Goal: Book appointment/travel/reservation

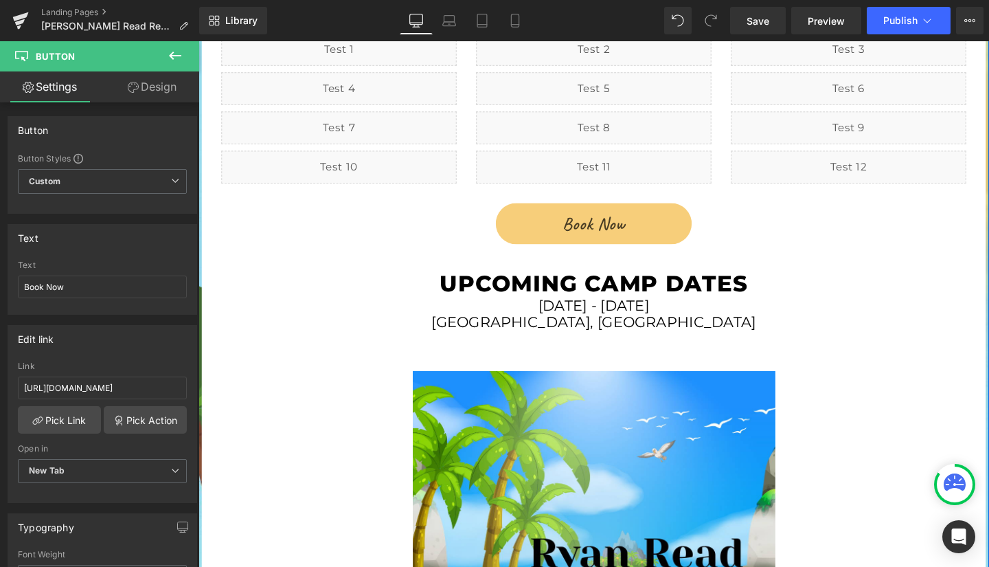
scroll to position [1842, 0]
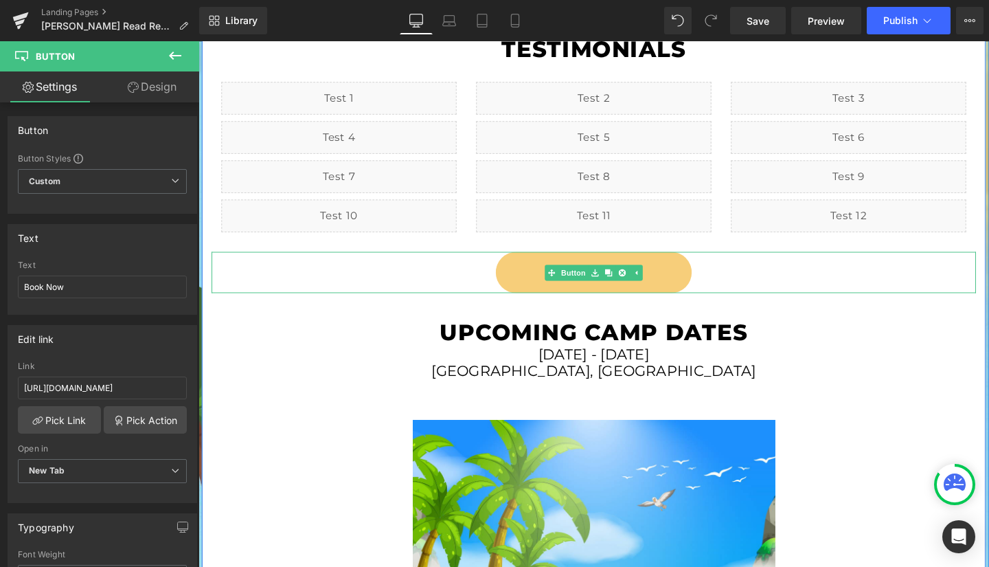
drag, startPoint x: 274, startPoint y: 326, endPoint x: 541, endPoint y: 229, distance: 283.8
click at [541, 262] on link "Book Now" at bounding box center [613, 283] width 205 height 43
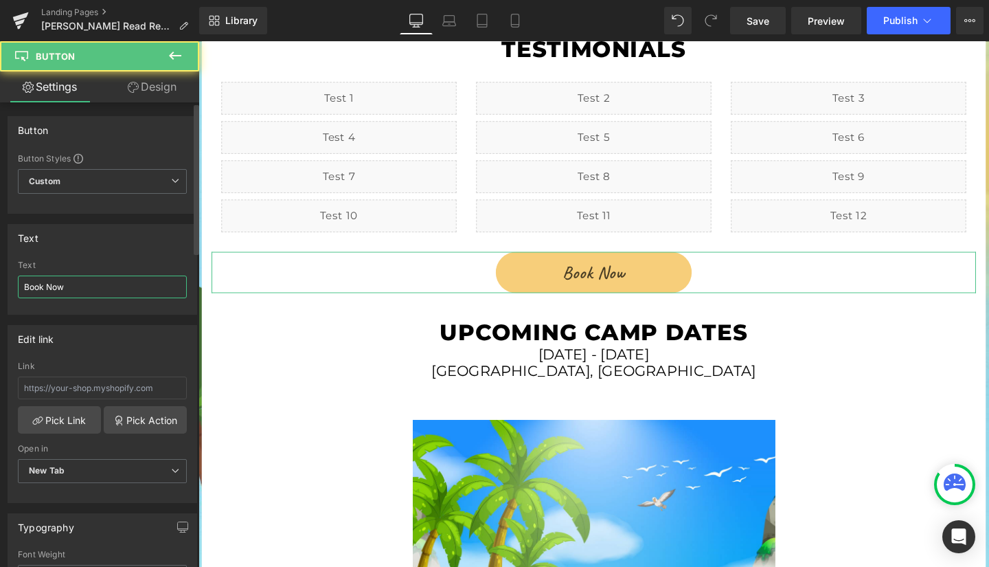
click at [5, 284] on div "Text Book Now Text Book Now" at bounding box center [102, 264] width 205 height 101
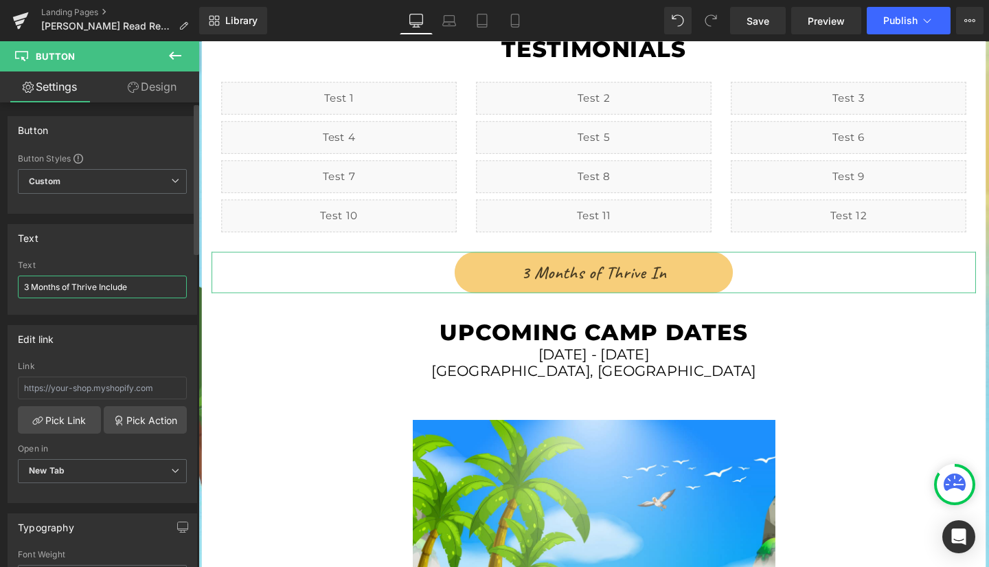
type input "3 Months of Thrive Included"
drag, startPoint x: 147, startPoint y: 289, endPoint x: 0, endPoint y: 293, distance: 147.0
click at [0, 293] on div "Text 3 Months of Thrive Included Text 3 Months of Thrive Included" at bounding box center [102, 264] width 205 height 101
click at [289, 361] on div "[DATE] - [DATE] Heading" at bounding box center [614, 370] width 783 height 18
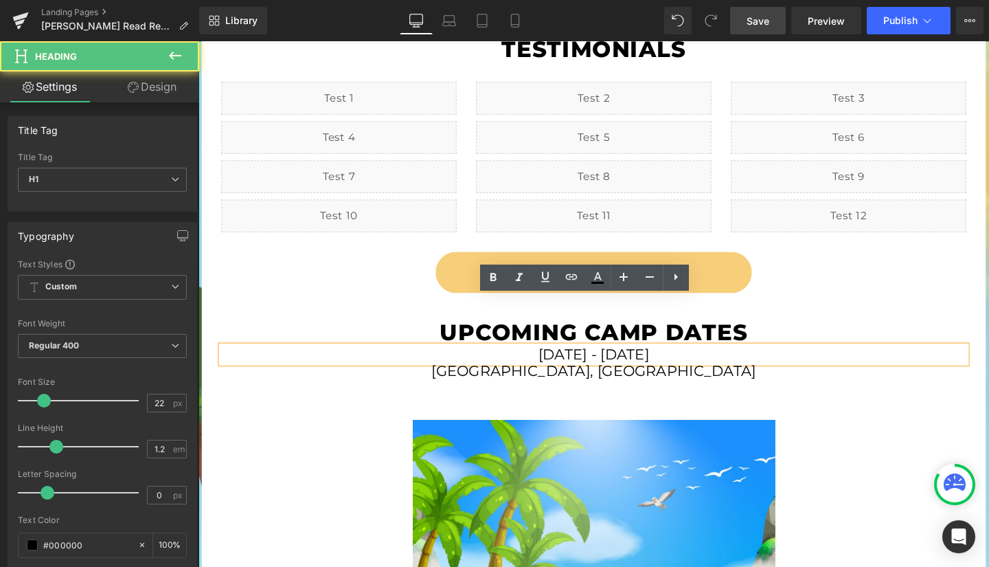
click at [771, 25] on link "Save" at bounding box center [758, 20] width 56 height 27
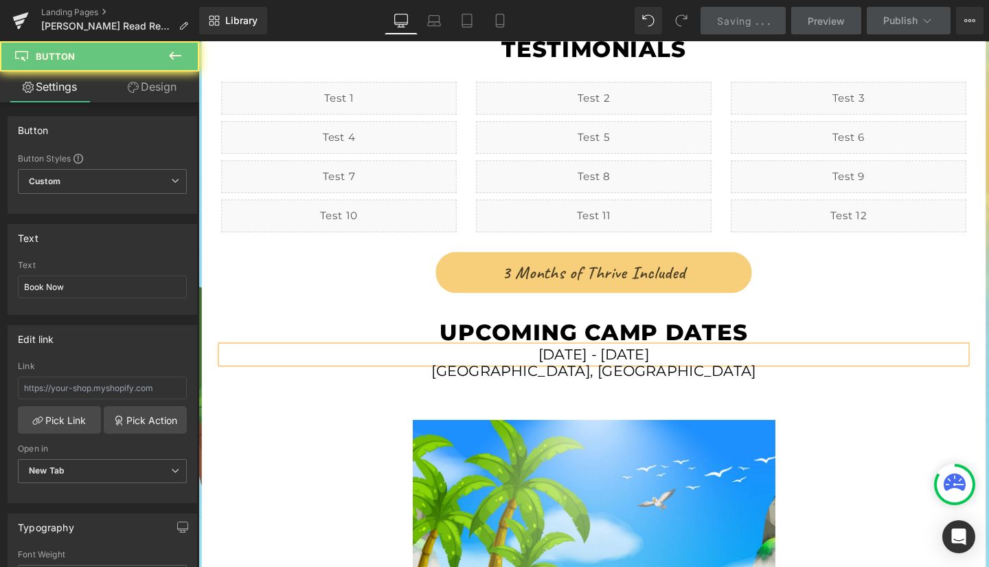
drag, startPoint x: 58, startPoint y: 290, endPoint x: 0, endPoint y: 293, distance: 58.5
click at [0, 293] on div "Text Book Now Text Book Now" at bounding box center [102, 264] width 205 height 101
paste input "3 Months of Thrive Included"
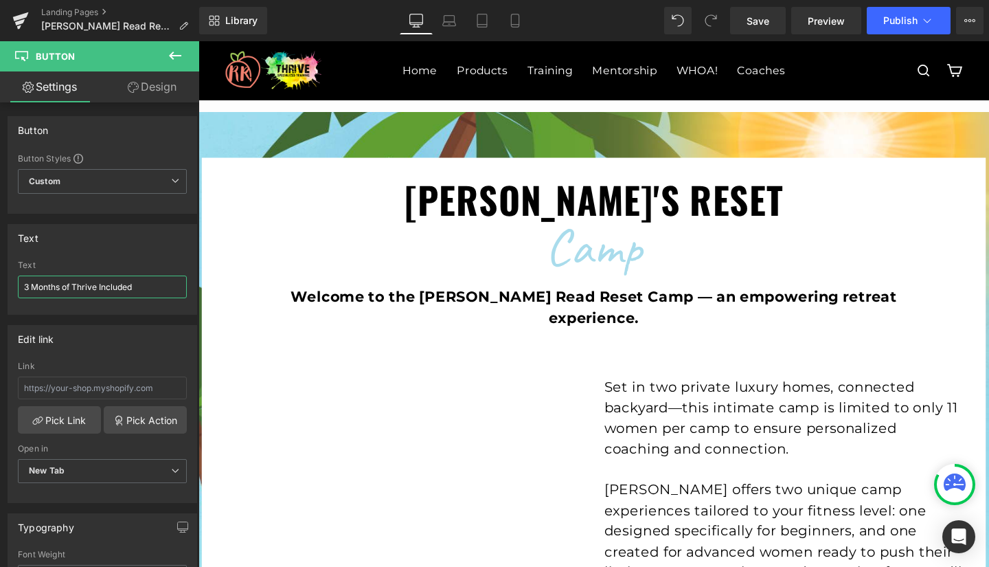
scroll to position [0, 0]
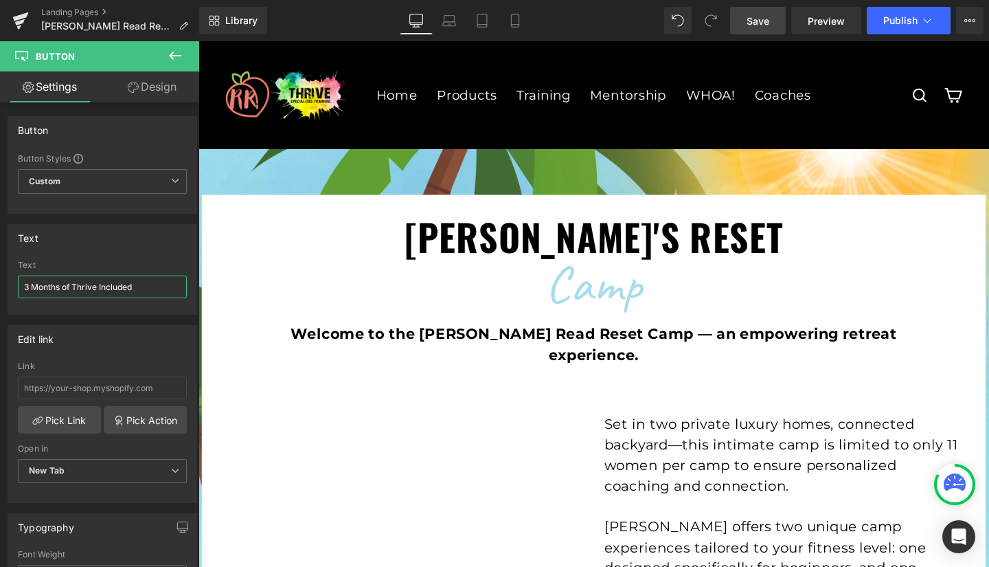
type input "3 Months of Thrive Included"
click at [757, 23] on span "Save" at bounding box center [758, 21] width 23 height 14
